Goal: Book appointment/travel/reservation

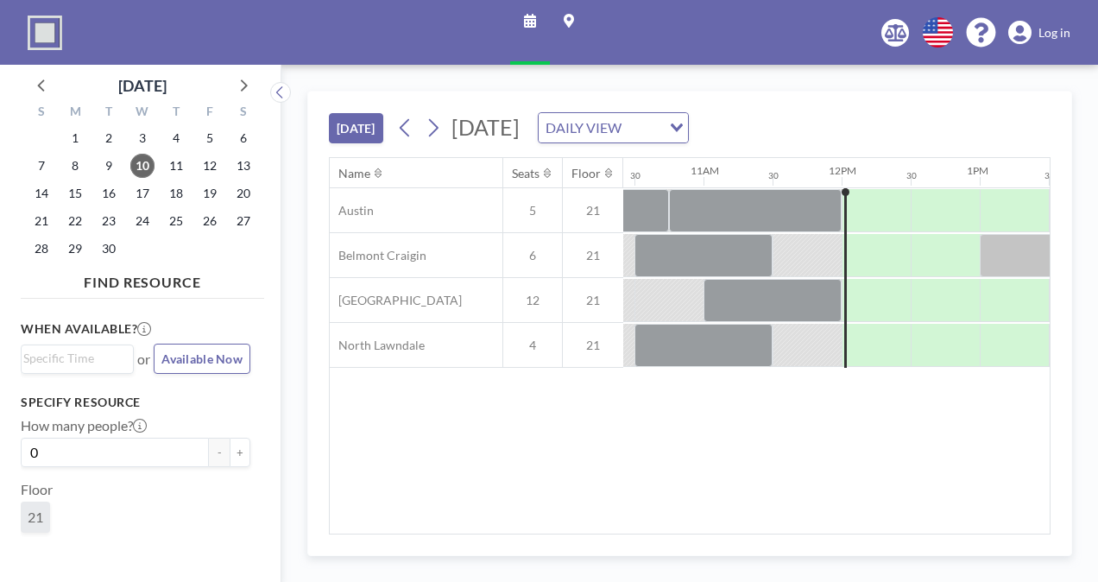
scroll to position [0, 1589]
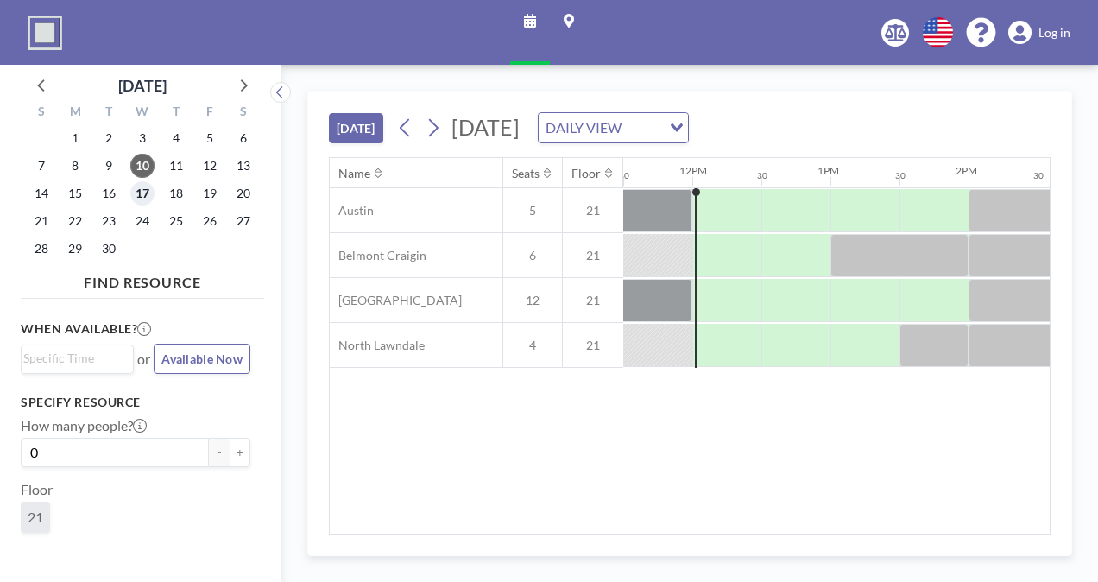
click at [136, 193] on span "17" at bounding box center [142, 193] width 24 height 24
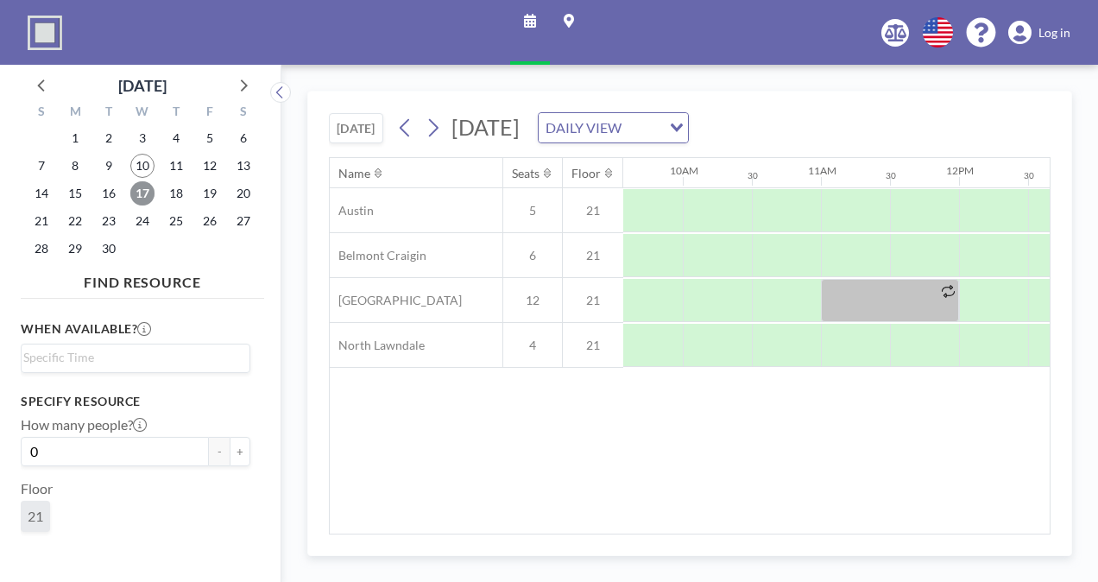
scroll to position [0, 1323]
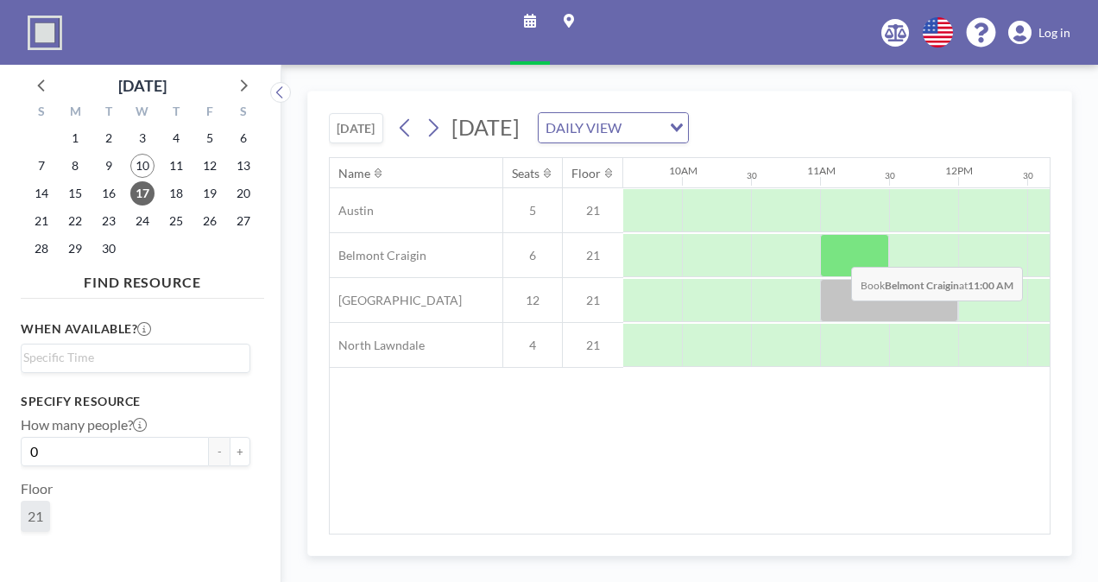
click at [837, 252] on div at bounding box center [854, 255] width 69 height 43
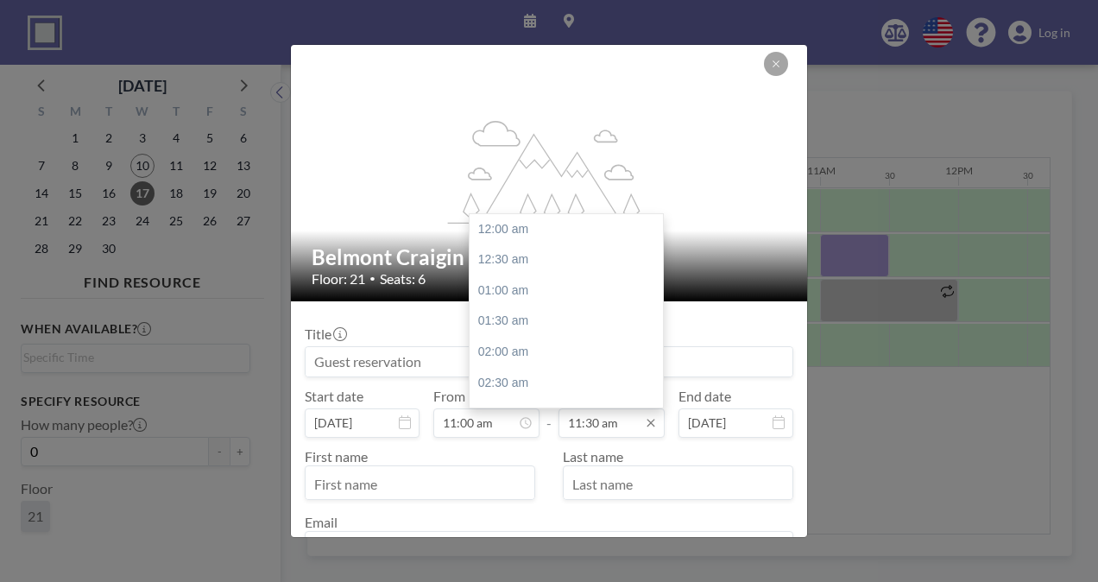
scroll to position [707, 0]
click at [592, 426] on input "11:30 am" at bounding box center [612, 422] width 106 height 29
click at [540, 266] on div "12:00 pm" at bounding box center [571, 259] width 202 height 31
type input "12:00 pm"
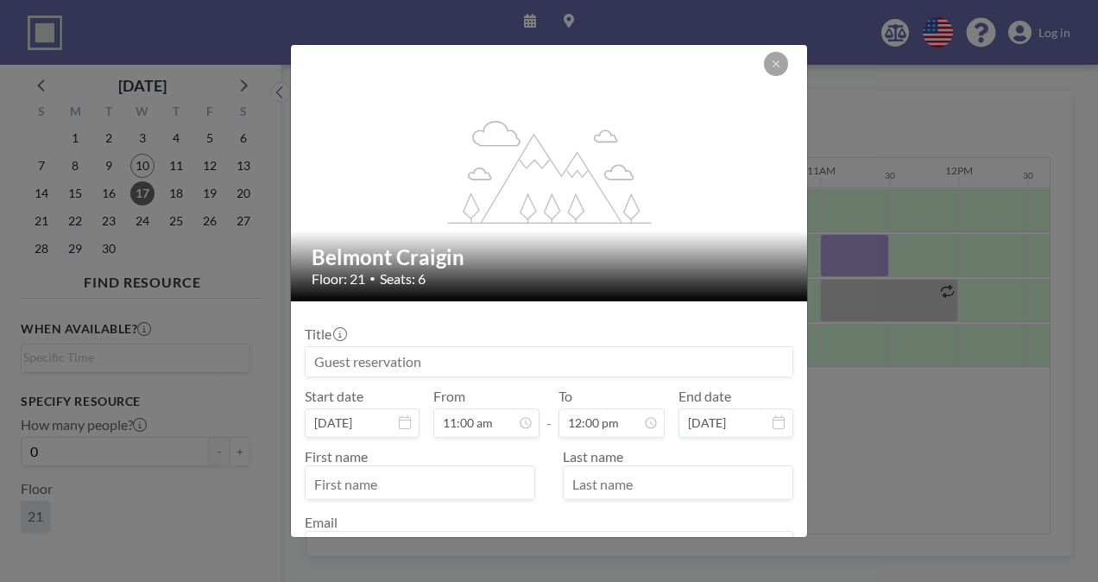
click at [410, 350] on input at bounding box center [549, 361] width 487 height 29
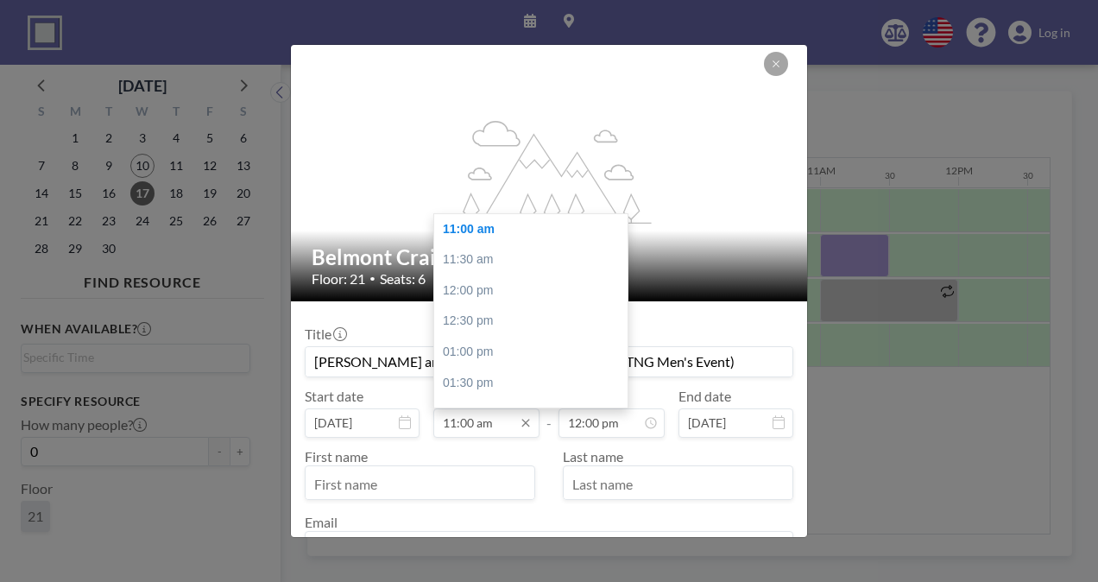
scroll to position [62, 0]
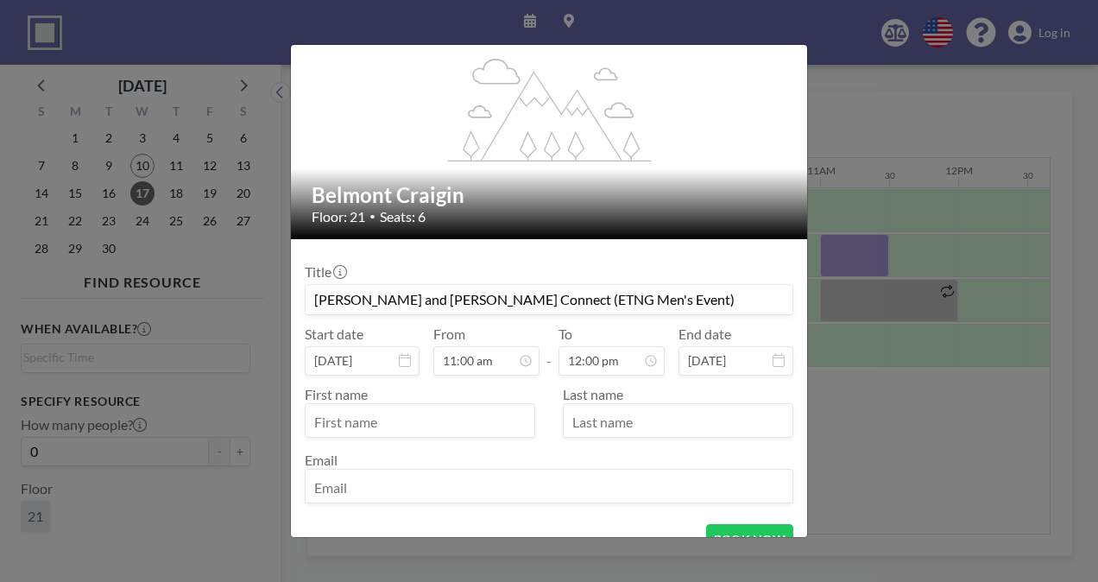
type input "[PERSON_NAME] and [PERSON_NAME] Connect (ETNG Men's Event)"
click at [470, 419] on input "text" at bounding box center [420, 422] width 229 height 29
type input "[PERSON_NAME]"
click at [596, 423] on input "text" at bounding box center [678, 422] width 229 height 29
type input "[PERSON_NAME]"
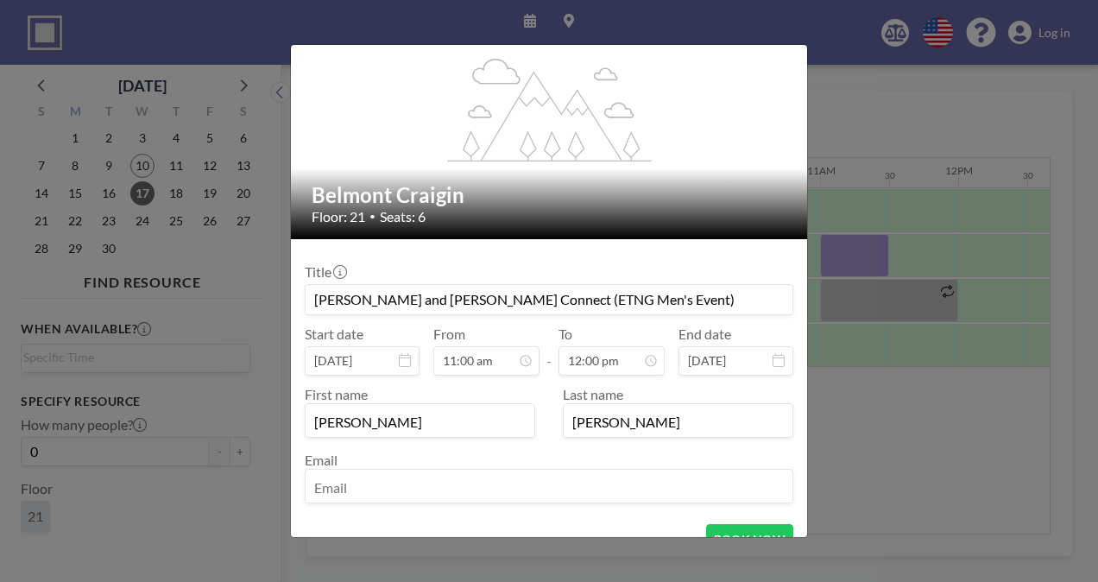
click at [486, 479] on input "email" at bounding box center [549, 487] width 487 height 29
type input "[EMAIL_ADDRESS][DOMAIN_NAME]"
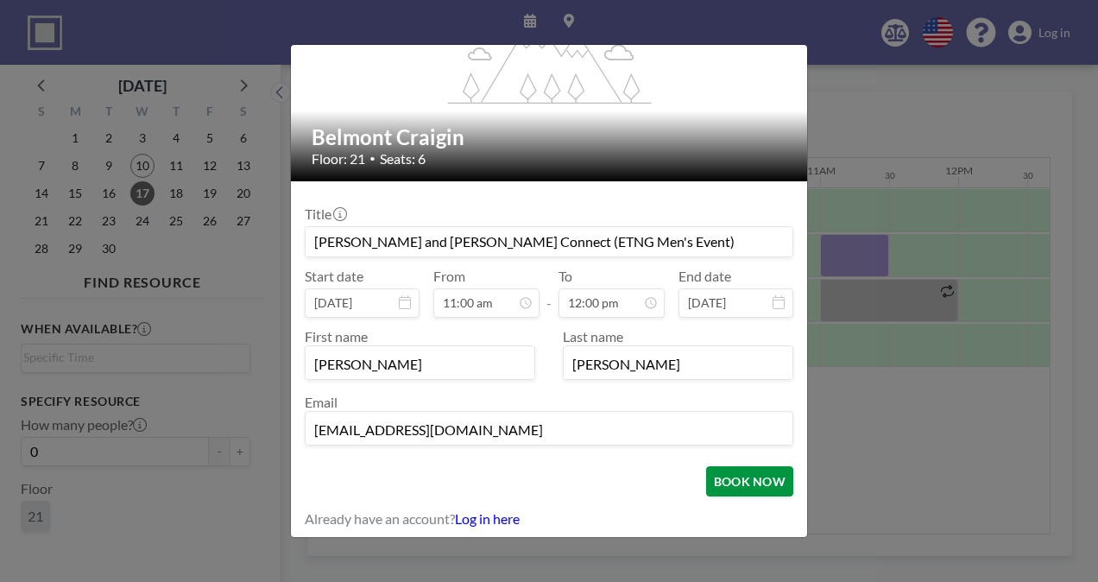
click at [707, 481] on button "BOOK NOW" at bounding box center [749, 481] width 87 height 30
